Goal: Find specific page/section: Find specific page/section

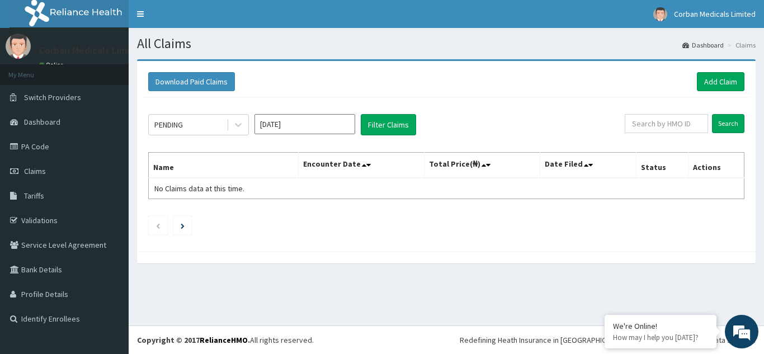
click at [53, 211] on link "Validations" at bounding box center [64, 220] width 129 height 25
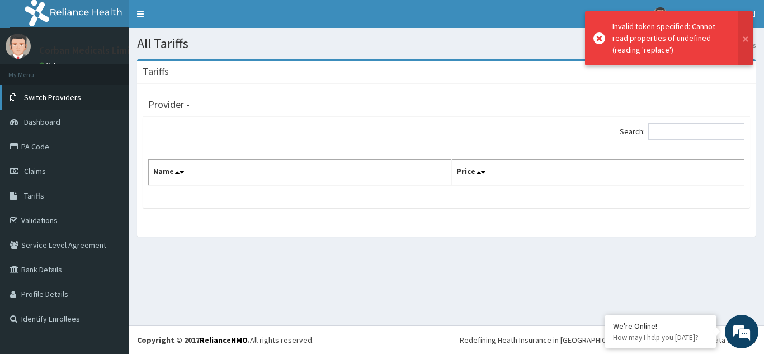
click at [58, 106] on link "Switch Providers" at bounding box center [64, 97] width 129 height 25
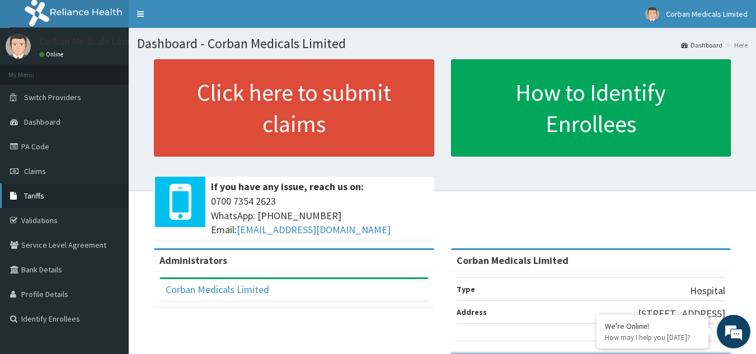
click at [55, 202] on link "Tariffs" at bounding box center [64, 196] width 129 height 25
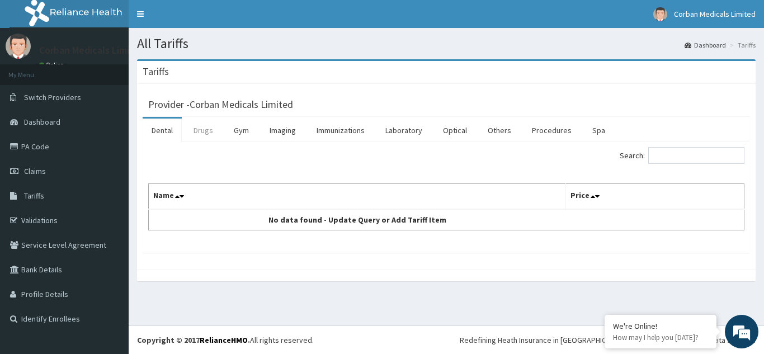
click at [206, 133] on link "Drugs" at bounding box center [203, 130] width 37 height 23
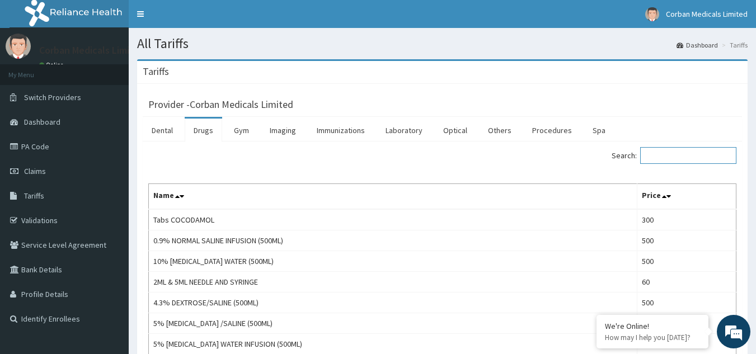
click at [670, 158] on input "Search:" at bounding box center [688, 155] width 96 height 17
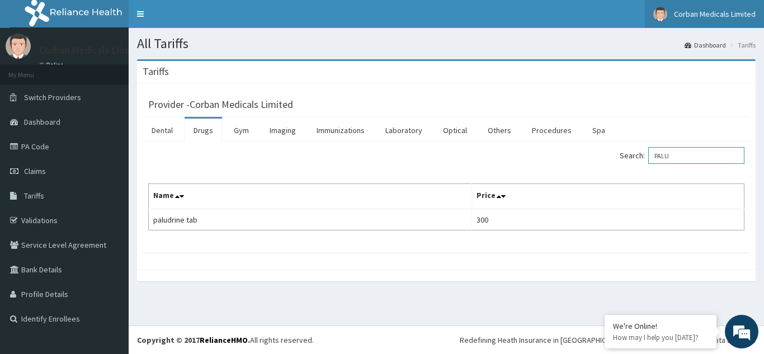
type input "PALU"
